Goal: Task Accomplishment & Management: Complete application form

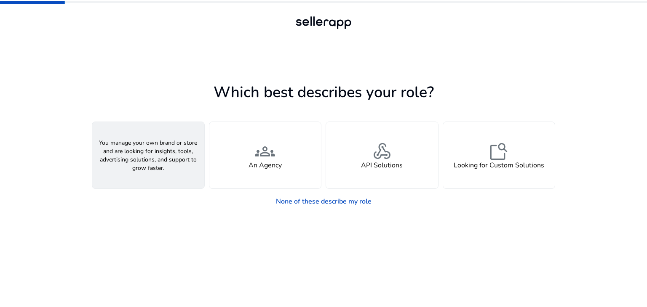
click at [139, 157] on span "person" at bounding box center [148, 152] width 20 height 20
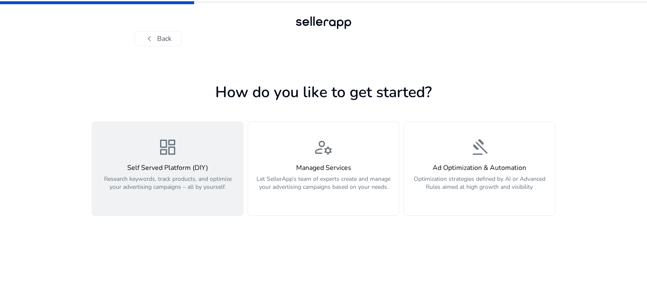
click at [162, 164] on h4 "Self Served Platform (DIY)" at bounding box center [167, 168] width 141 height 8
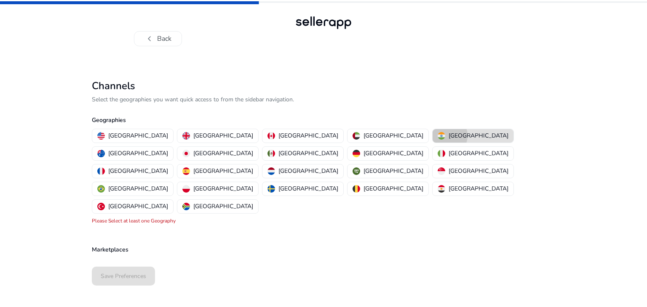
click at [438, 136] on div "[GEOGRAPHIC_DATA]" at bounding box center [473, 135] width 71 height 9
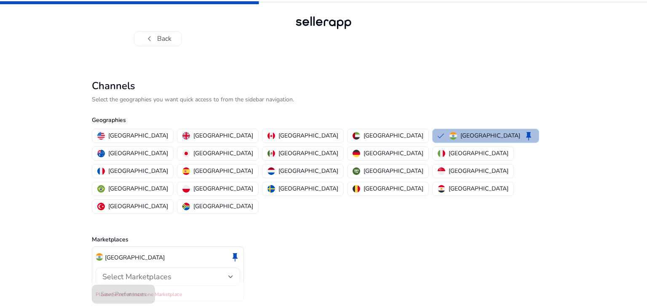
click at [228, 272] on div "Select Marketplaces" at bounding box center [167, 277] width 131 height 10
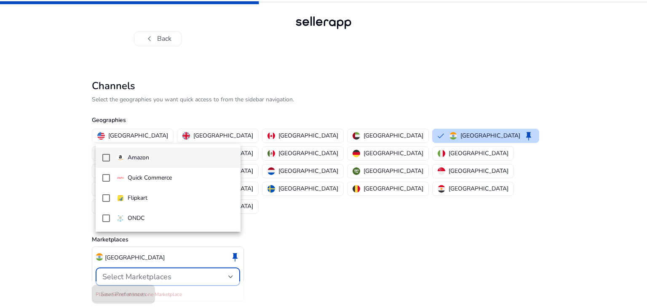
click at [104, 155] on mat-pseudo-checkbox at bounding box center [106, 158] width 8 height 8
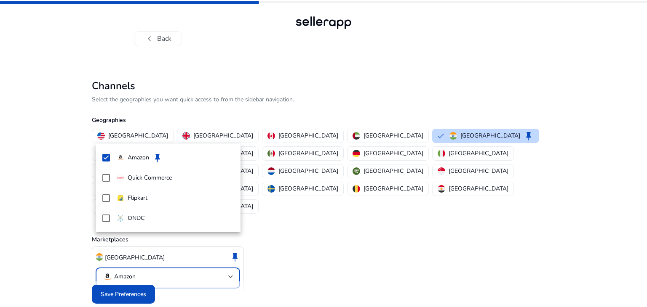
click at [127, 277] on div at bounding box center [323, 153] width 647 height 307
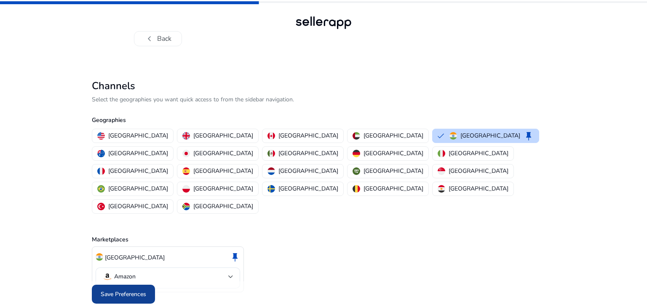
click at [125, 290] on span "Save Preferences" at bounding box center [123, 294] width 45 height 9
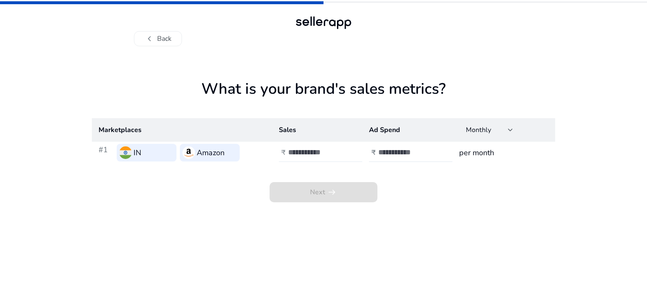
click at [312, 153] on input "number" at bounding box center [316, 152] width 57 height 9
click at [342, 150] on input "*" at bounding box center [316, 152] width 57 height 9
click at [339, 159] on div "*" at bounding box center [326, 153] width 76 height 19
drag, startPoint x: 299, startPoint y: 150, endPoint x: 286, endPoint y: 150, distance: 13.5
click at [286, 150] on div "₹ *" at bounding box center [321, 153] width 85 height 19
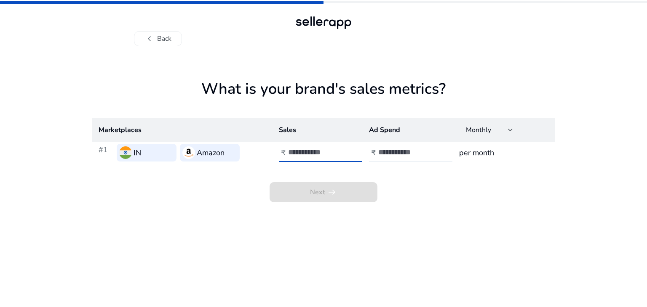
type input "*"
type input "***"
click at [489, 232] on app-sales-metrics "What is your brand's sales metrics? Marketplaces Sales Ad Spend Monthly #1 IN A…" at bounding box center [323, 193] width 463 height 227
click at [419, 155] on input "number" at bounding box center [406, 152] width 57 height 9
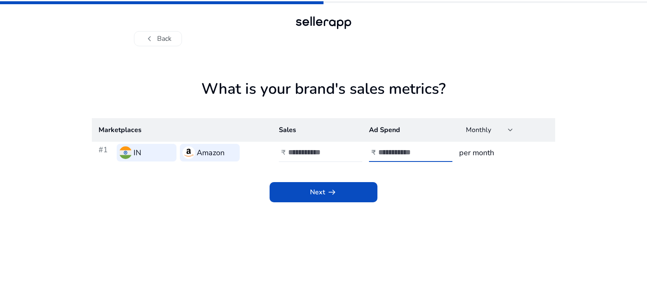
type input "*"
click at [484, 155] on h3 "per month" at bounding box center [503, 153] width 89 height 12
click at [506, 128] on div "Monthly" at bounding box center [487, 130] width 42 height 9
drag, startPoint x: 417, startPoint y: 203, endPoint x: 413, endPoint y: 203, distance: 4.2
click at [416, 203] on div at bounding box center [323, 153] width 647 height 307
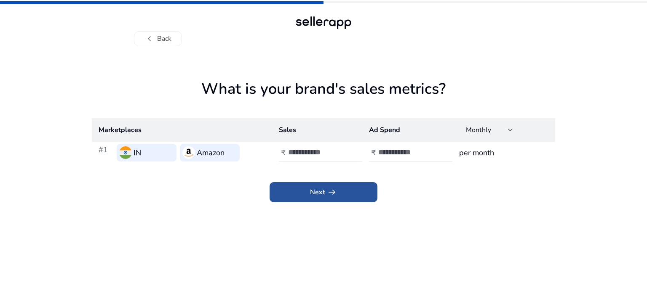
click at [309, 191] on span at bounding box center [324, 192] width 108 height 20
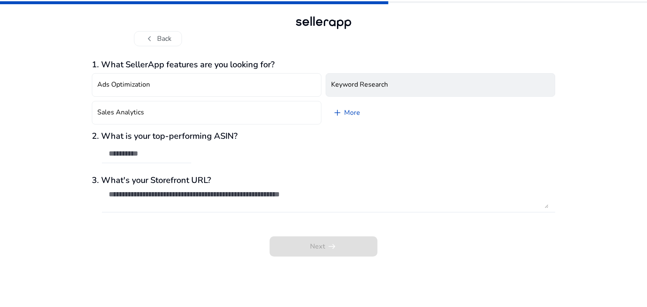
click at [350, 85] on h4 "Keyword Research" at bounding box center [359, 85] width 57 height 8
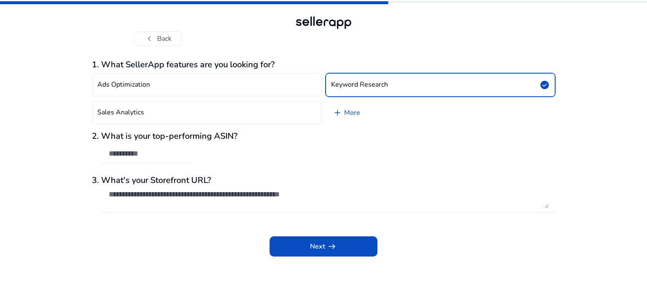
click at [135, 154] on input "text" at bounding box center [147, 153] width 76 height 9
click at [194, 250] on div "Next arrow_right_alt" at bounding box center [323, 241] width 463 height 32
click at [320, 252] on span at bounding box center [324, 247] width 108 height 20
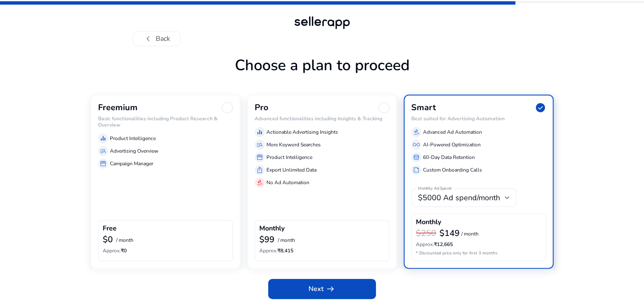
click at [167, 190] on div "Freemium Basic functionalities including Product Research & Overview equalizer …" at bounding box center [166, 182] width 150 height 174
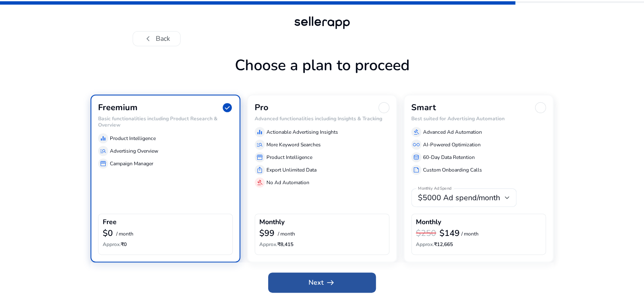
click at [322, 288] on span "Next arrow_right_alt" at bounding box center [322, 283] width 27 height 10
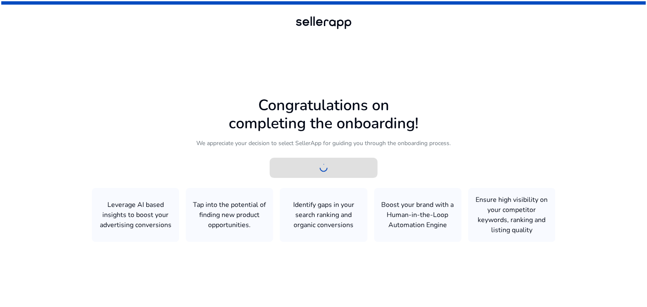
scroll to position [0, 0]
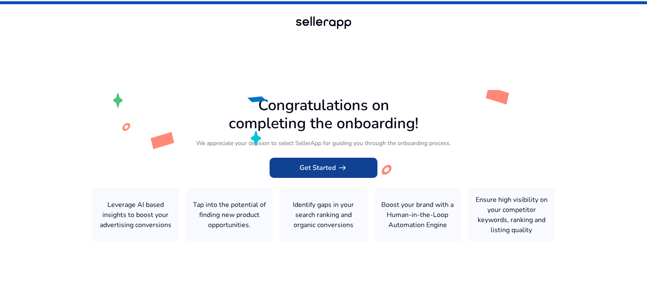
click at [322, 169] on span "Get Started arrow_right_alt" at bounding box center [323, 168] width 48 height 10
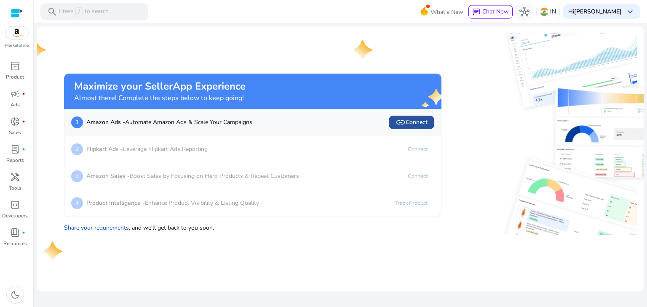
click at [413, 128] on span at bounding box center [411, 122] width 45 height 20
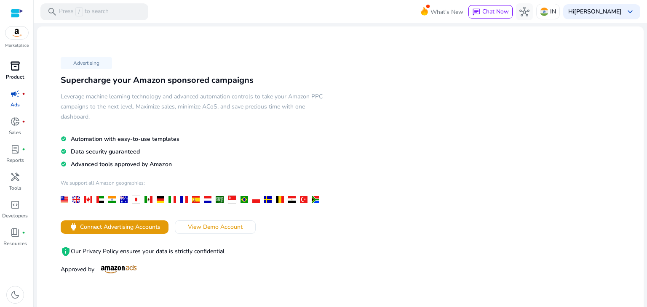
click at [20, 70] on span "inventory_2" at bounding box center [15, 66] width 10 height 10
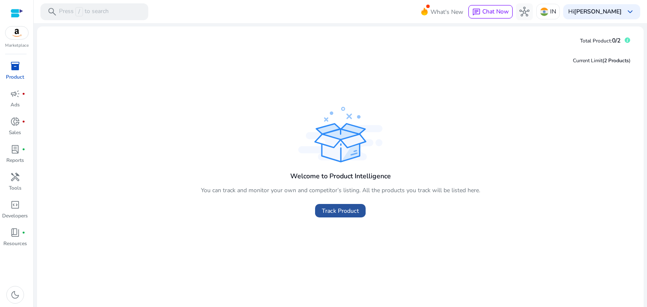
click at [347, 211] on span "Track Product" at bounding box center [340, 211] width 37 height 9
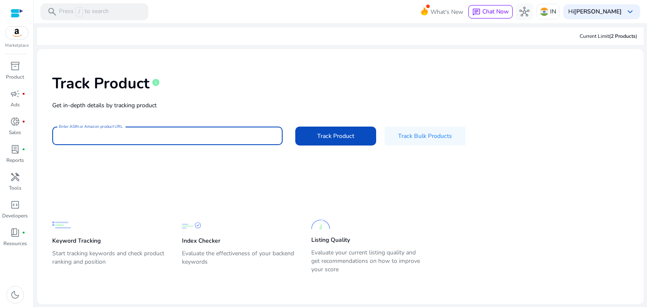
click at [146, 135] on input "Enter ASIN or Amazon product URL" at bounding box center [167, 135] width 217 height 9
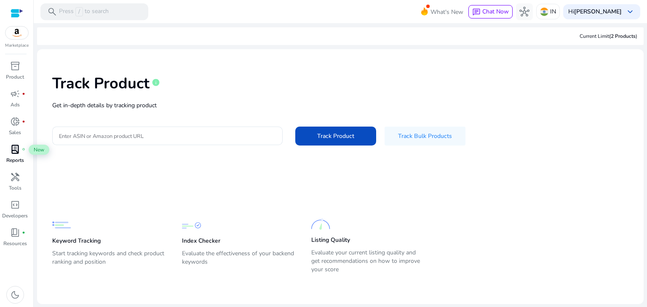
click at [14, 151] on span "lab_profile" at bounding box center [15, 149] width 10 height 10
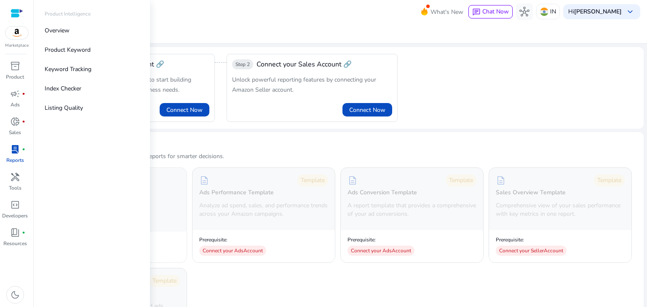
click at [15, 32] on img at bounding box center [16, 33] width 23 height 13
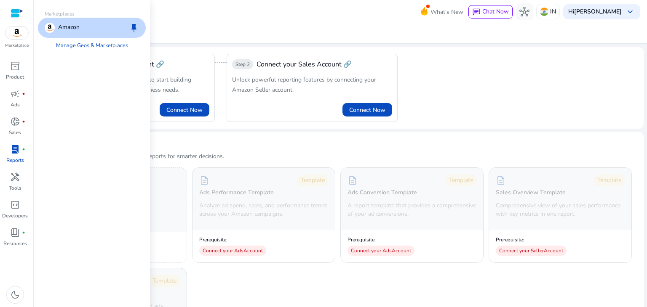
click at [65, 29] on p "Amazon" at bounding box center [68, 28] width 21 height 10
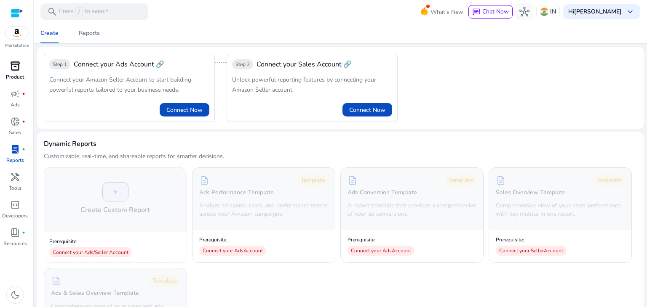
click at [13, 69] on span "inventory_2" at bounding box center [15, 66] width 10 height 10
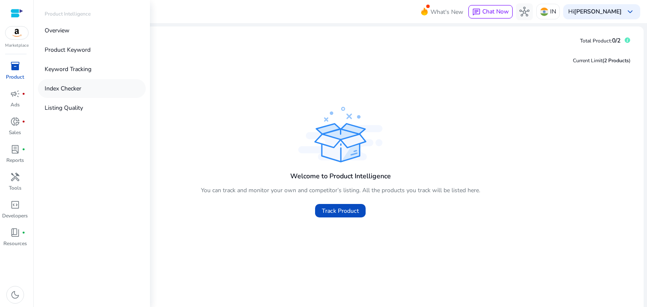
click at [73, 90] on p "Index Checker" at bounding box center [63, 88] width 37 height 9
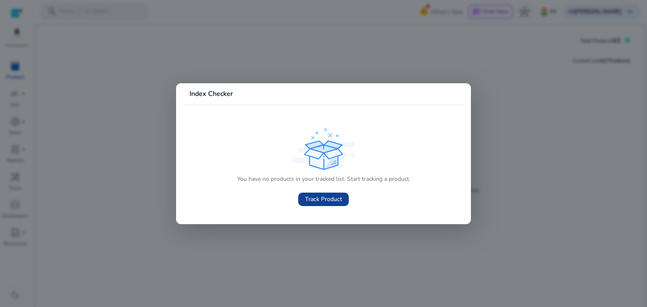
click at [326, 200] on span "Track Product" at bounding box center [323, 199] width 37 height 9
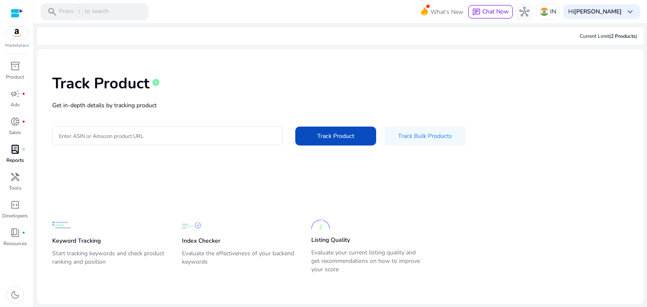
click at [13, 150] on span "lab_profile" at bounding box center [15, 149] width 10 height 10
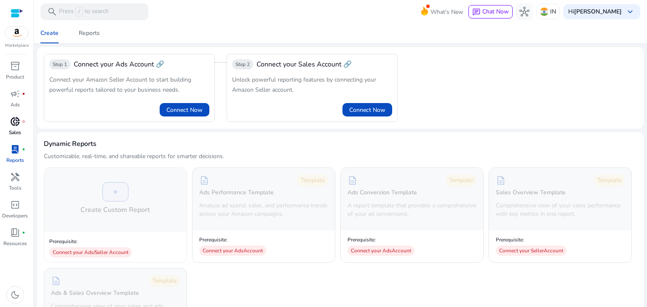
click at [11, 125] on span "donut_small" at bounding box center [15, 122] width 10 height 10
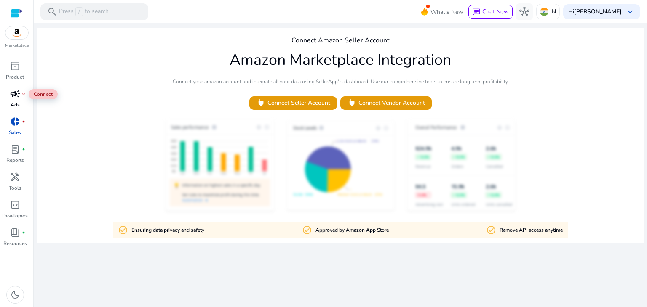
click at [16, 99] on span "campaign" at bounding box center [15, 94] width 10 height 10
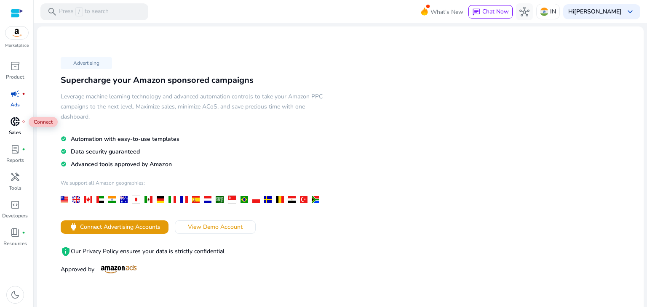
click at [13, 125] on span "donut_small" at bounding box center [15, 122] width 10 height 10
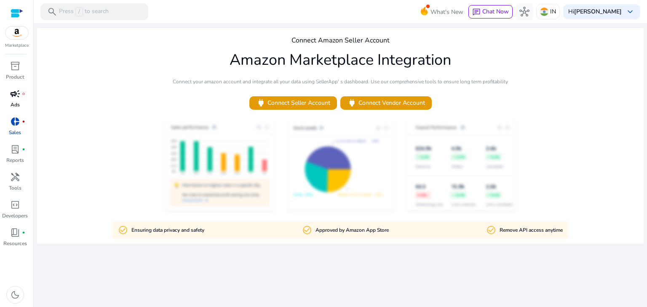
click at [17, 98] on span "campaign" at bounding box center [15, 94] width 10 height 10
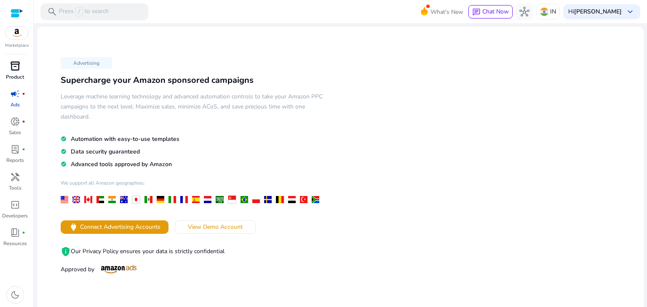
click at [16, 67] on span "inventory_2" at bounding box center [15, 66] width 10 height 10
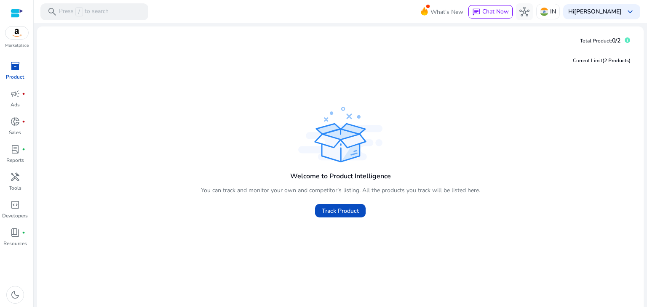
click at [20, 11] on div at bounding box center [17, 13] width 13 height 10
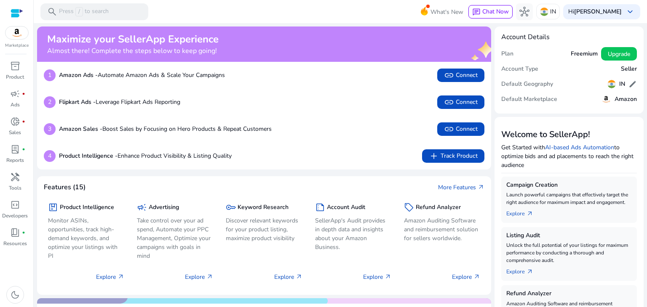
click at [576, 56] on h5 "Freemium" at bounding box center [584, 54] width 27 height 7
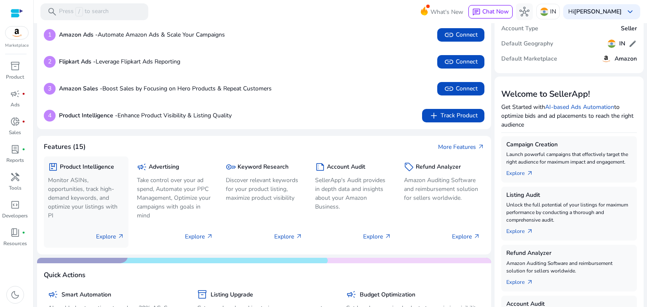
scroll to position [42, 0]
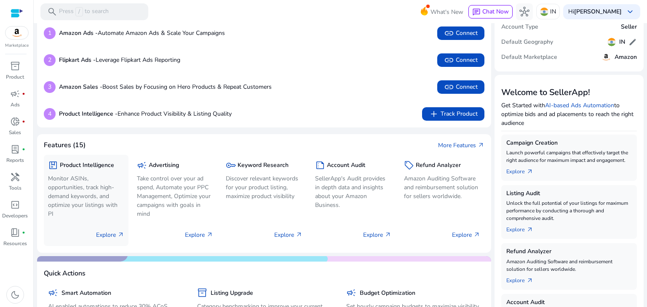
click at [107, 235] on p "Explore arrow_outward" at bounding box center [110, 235] width 28 height 9
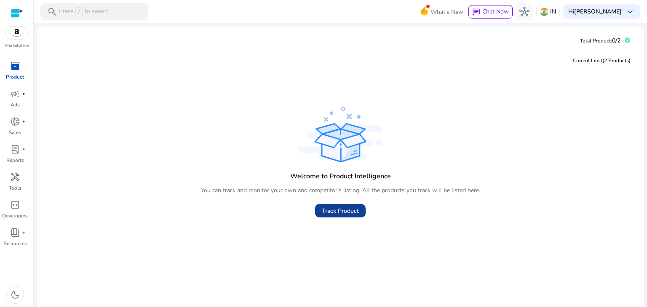
click at [344, 213] on span "Track Product" at bounding box center [340, 211] width 37 height 9
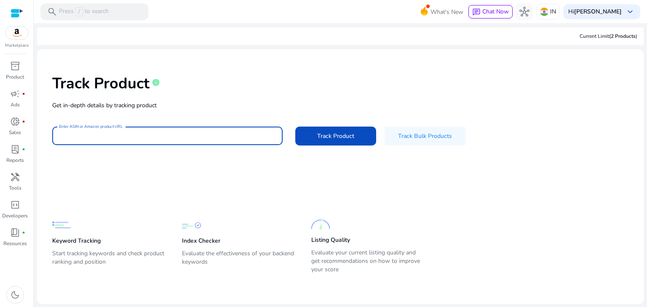
click at [140, 138] on input "Enter ASIN or Amazon product URL" at bounding box center [167, 135] width 217 height 9
click at [86, 259] on p "Start tracking keywords and check product ranking and position" at bounding box center [108, 262] width 113 height 24
click at [98, 137] on input "Enter ASIN or Amazon product URL" at bounding box center [167, 135] width 217 height 9
type input "*********"
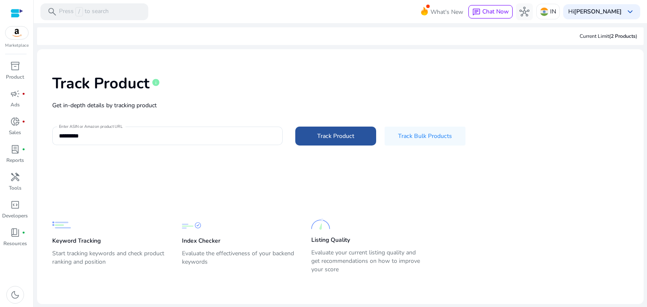
click at [323, 139] on span "Track Product" at bounding box center [335, 136] width 37 height 9
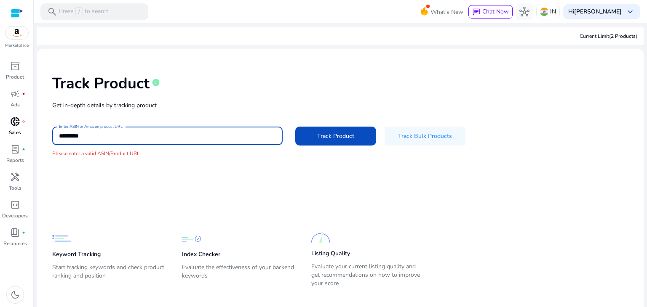
drag, startPoint x: 92, startPoint y: 138, endPoint x: 0, endPoint y: 139, distance: 91.8
click at [17, 138] on mat-sidenav-container "Marketplace inventory_2 Product campaign fiber_manual_record Ads donut_small fi…" at bounding box center [323, 153] width 647 height 307
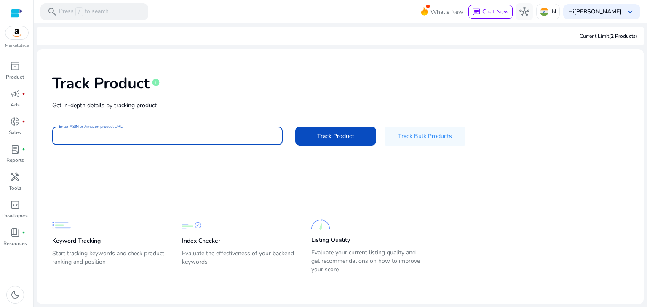
paste input "**********"
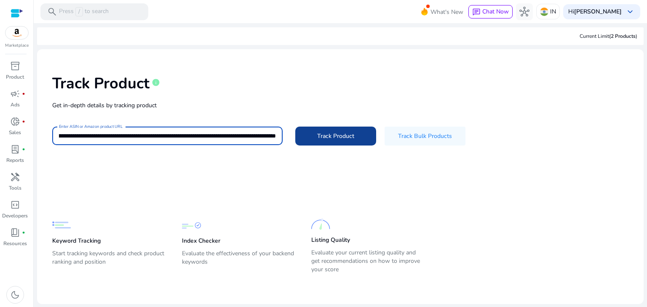
type input "**********"
click at [320, 137] on span "Track Product" at bounding box center [335, 136] width 37 height 9
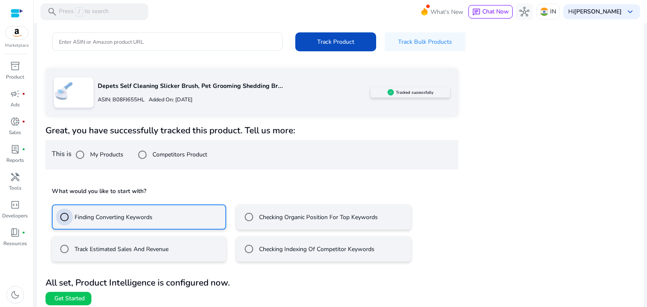
scroll to position [98, 0]
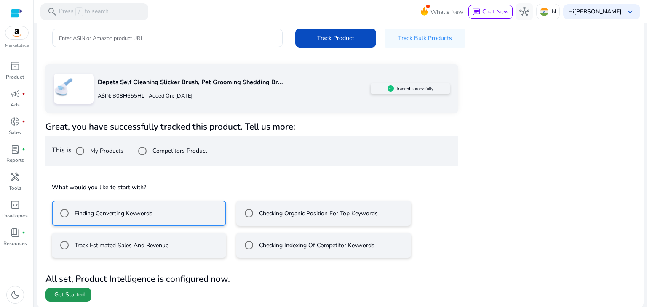
click at [82, 293] on span "Get Started" at bounding box center [69, 295] width 30 height 8
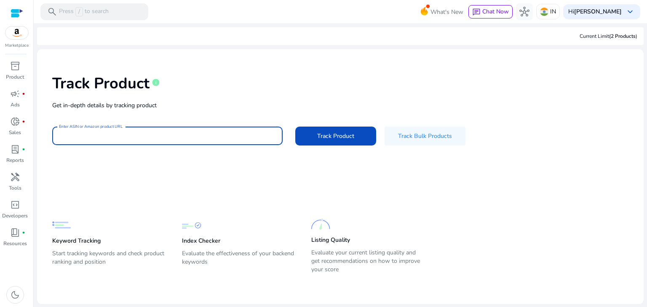
click at [215, 132] on input "Enter ASIN or Amazon product URL" at bounding box center [167, 135] width 217 height 9
paste input "**********"
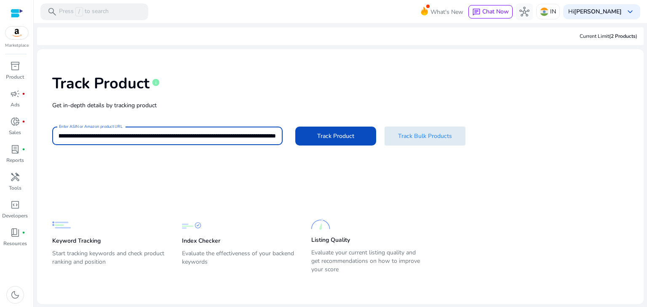
type input "**********"
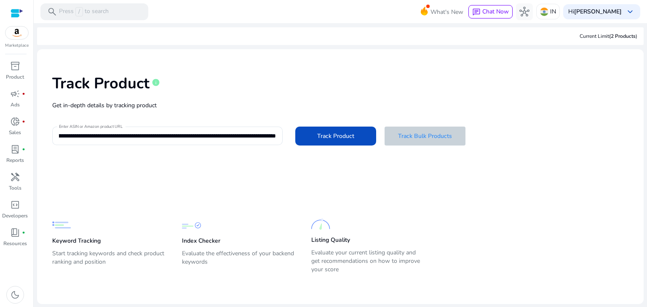
scroll to position [0, 0]
click at [424, 133] on span "Track Bulk Products" at bounding box center [425, 136] width 54 height 9
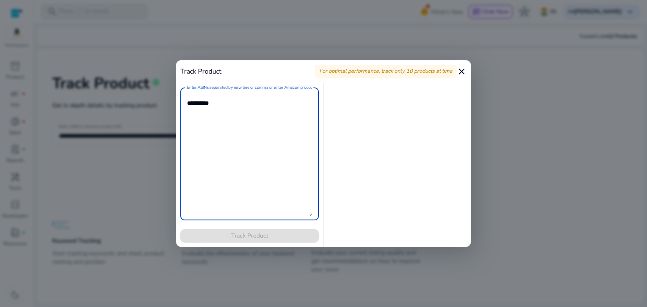
click at [461, 70] on mat-icon "close" at bounding box center [462, 72] width 10 height 10
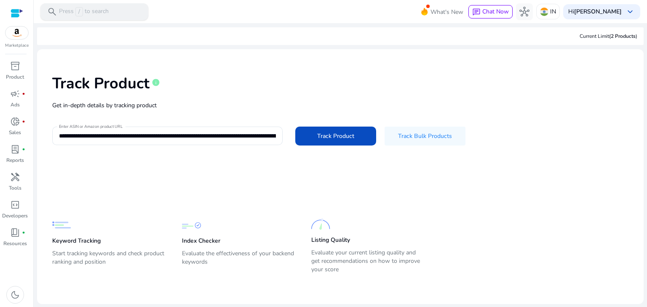
click at [91, 9] on p "Press / to search" at bounding box center [84, 11] width 50 height 9
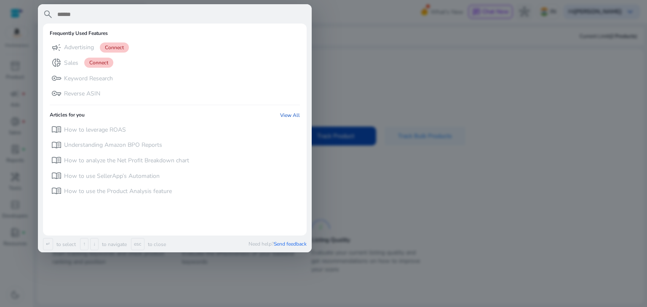
click at [567, 109] on div at bounding box center [323, 153] width 647 height 307
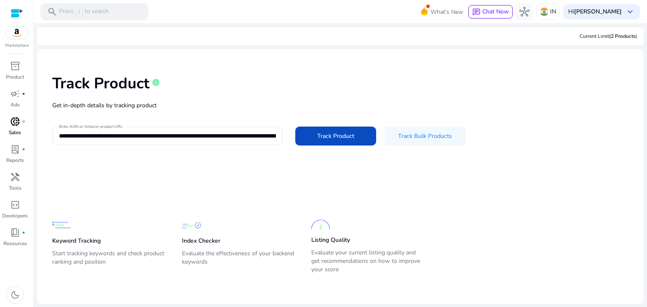
click at [17, 124] on span "donut_small" at bounding box center [15, 122] width 10 height 10
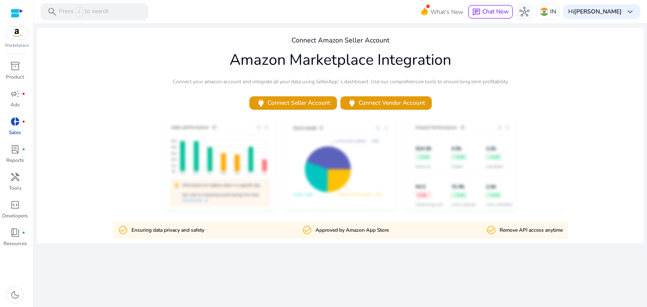
click at [202, 41] on div "Connect Amazon Seller Account Amazon Marketplace Integration Connect your amazo…" at bounding box center [340, 136] width 606 height 216
